Goal: Transaction & Acquisition: Subscribe to service/newsletter

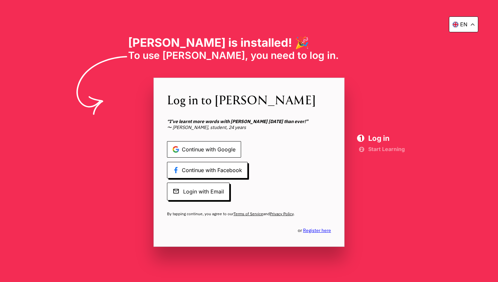
click at [233, 150] on span "Continue with Google" at bounding box center [204, 149] width 74 height 16
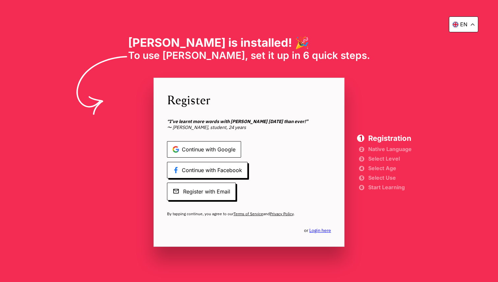
click at [209, 148] on span "Continue with Google" at bounding box center [204, 149] width 74 height 16
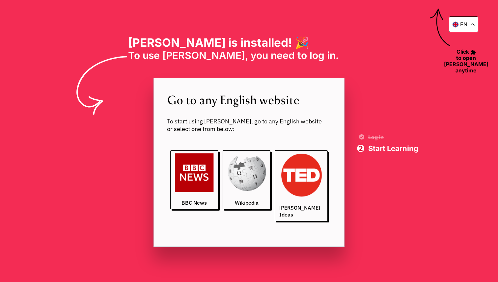
click at [465, 22] on p "en" at bounding box center [463, 24] width 7 height 7
click at [373, 49] on div "en en sk pl Elia is installed! 🎉 To use Elia, you need to log in. ‎ ‎ ‎ ‎ ‎ ‎ ‎…" at bounding box center [249, 141] width 498 height 282
click at [459, 0] on div "en en sk pl Elia is installed! 🎉 To use Elia, you need to log in. ‎ ‎ ‎ ‎ ‎ ‎ ‎…" at bounding box center [249, 141] width 498 height 282
click at [322, 36] on h1 "[PERSON_NAME] is installed! 🎉" at bounding box center [249, 43] width 242 height 14
click at [292, 173] on img at bounding box center [301, 175] width 44 height 44
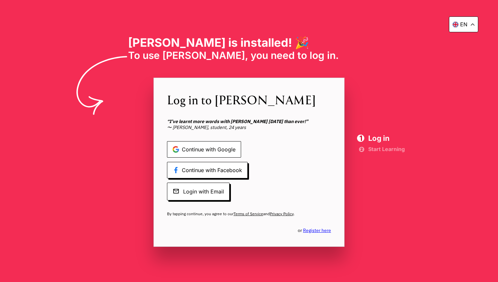
click at [185, 149] on span "Continue with Google" at bounding box center [204, 149] width 74 height 16
click at [310, 231] on link "Register here" at bounding box center [317, 230] width 28 height 6
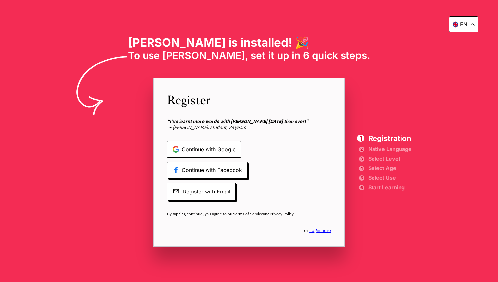
click at [215, 151] on span "Continue with Google" at bounding box center [204, 149] width 74 height 16
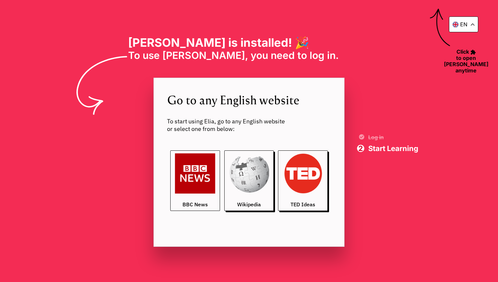
click at [200, 179] on img at bounding box center [195, 173] width 40 height 40
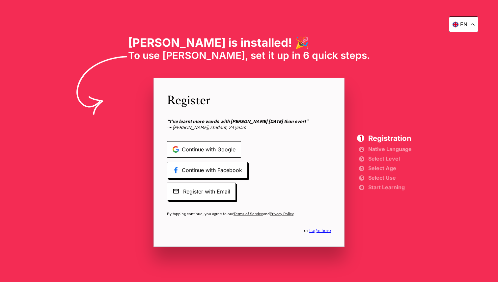
click at [219, 151] on span "Continue with Google" at bounding box center [204, 149] width 74 height 16
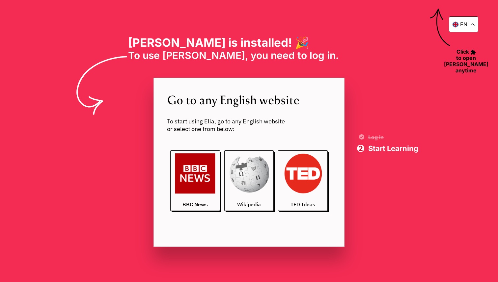
click at [332, 37] on h1 "[PERSON_NAME] is installed! 🎉" at bounding box center [249, 43] width 242 height 14
click at [255, 171] on img at bounding box center [249, 173] width 40 height 40
